Goal: Find specific page/section: Find specific page/section

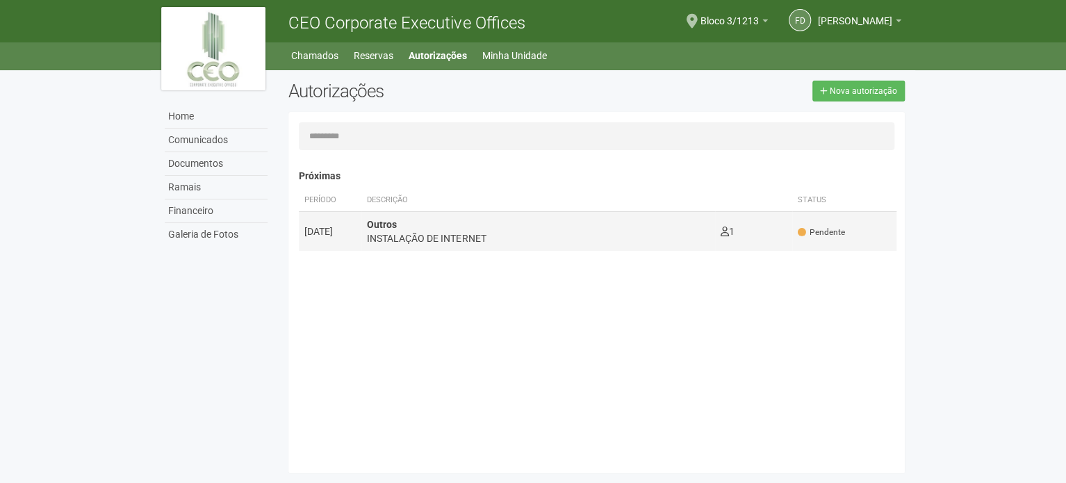
click at [535, 232] on div "INSTALAÇÃO DE INTERNET" at bounding box center [538, 238] width 342 height 14
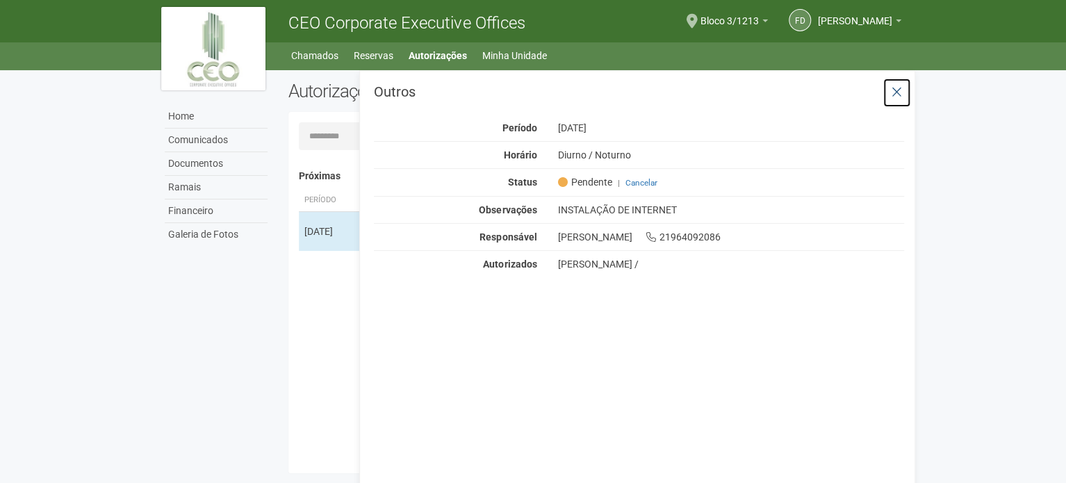
click at [902, 92] on button at bounding box center [896, 93] width 28 height 30
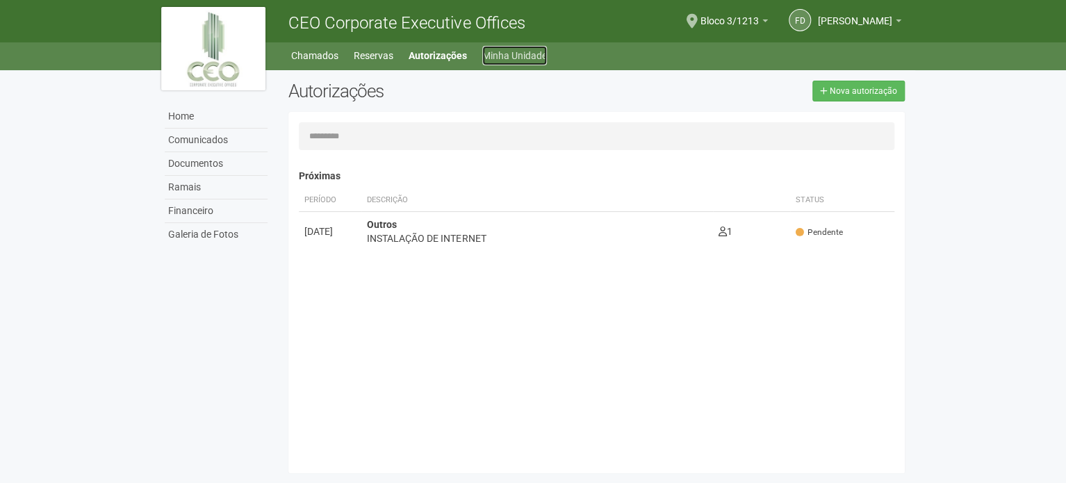
click at [520, 58] on link "Minha Unidade" at bounding box center [514, 55] width 65 height 19
